Goal: Find contact information: Find contact information

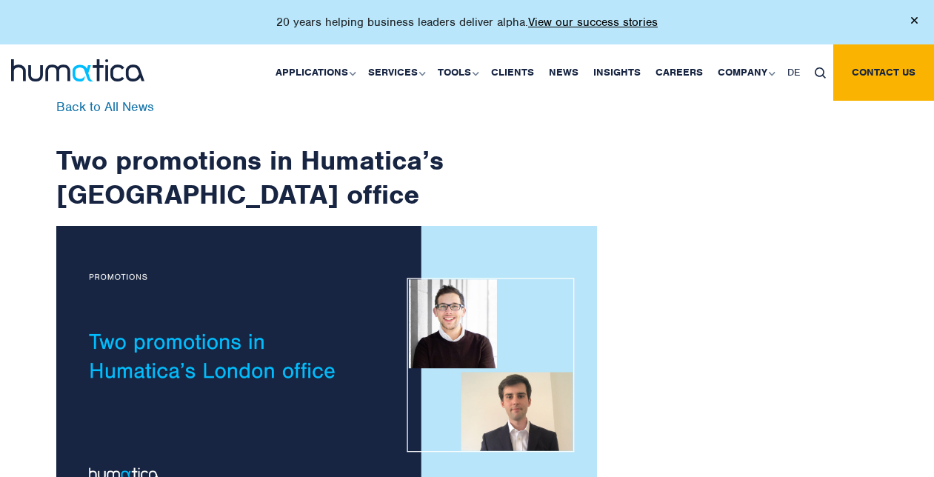
scroll to position [64, 0]
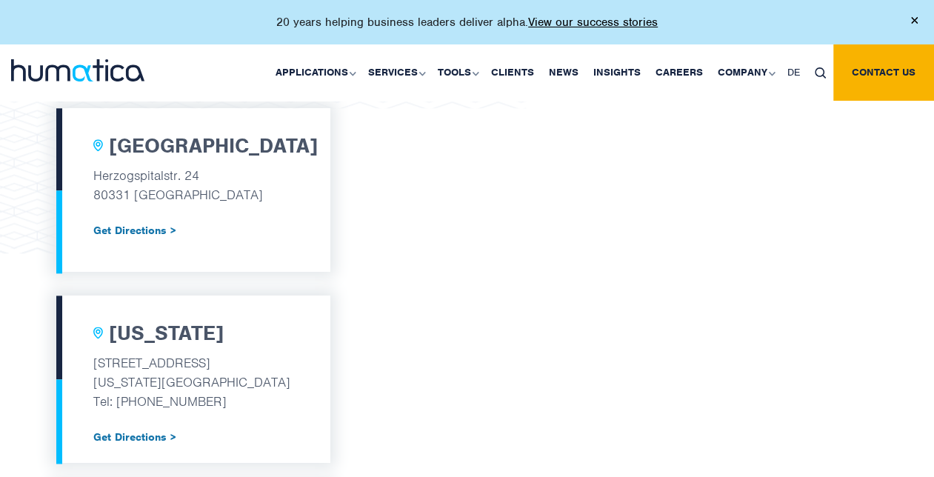
scroll to position [815, 0]
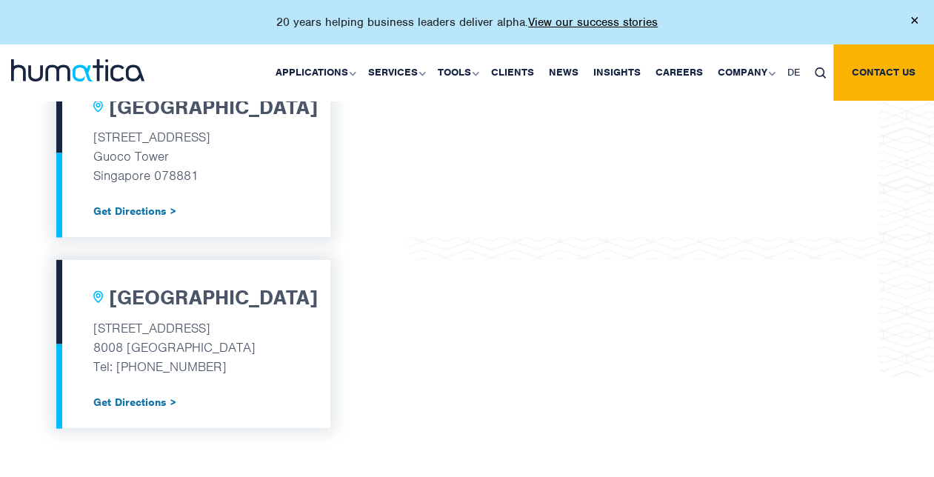
scroll to position [1408, 0]
